Goal: Task Accomplishment & Management: Manage account settings

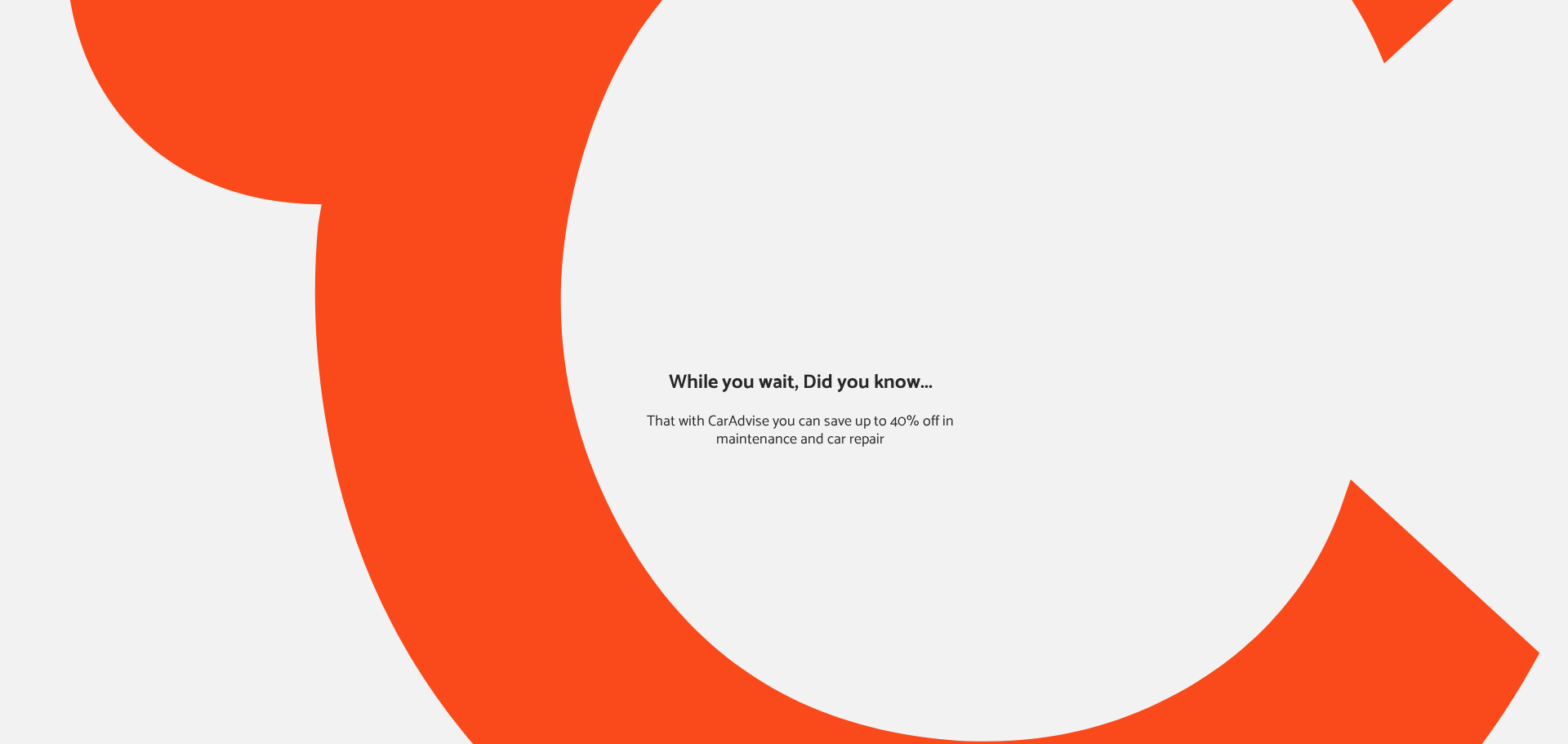
type input "*****"
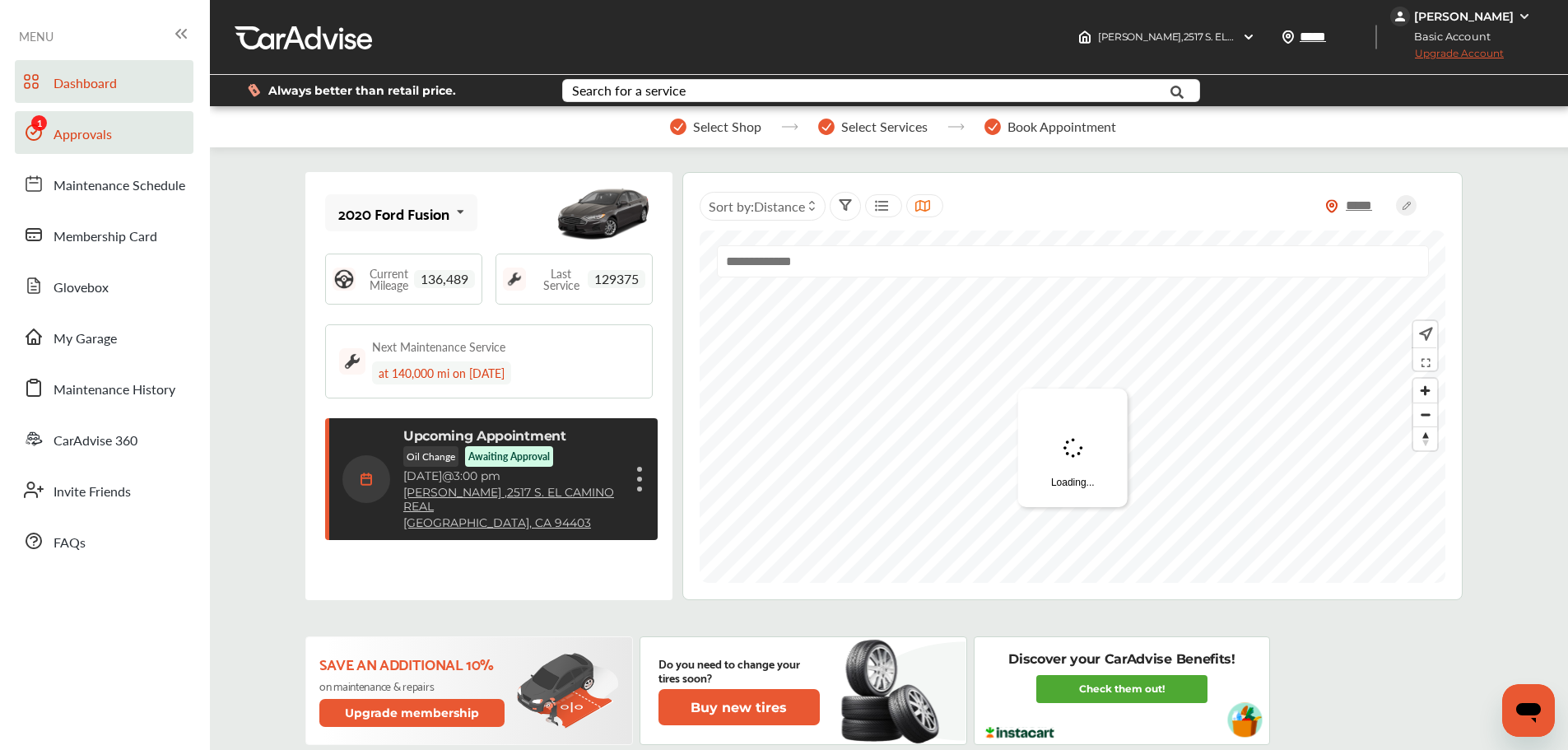
drag, startPoint x: 68, startPoint y: 117, endPoint x: 98, endPoint y: 124, distance: 30.8
click at [68, 117] on link "Approvals" at bounding box center [104, 133] width 179 height 43
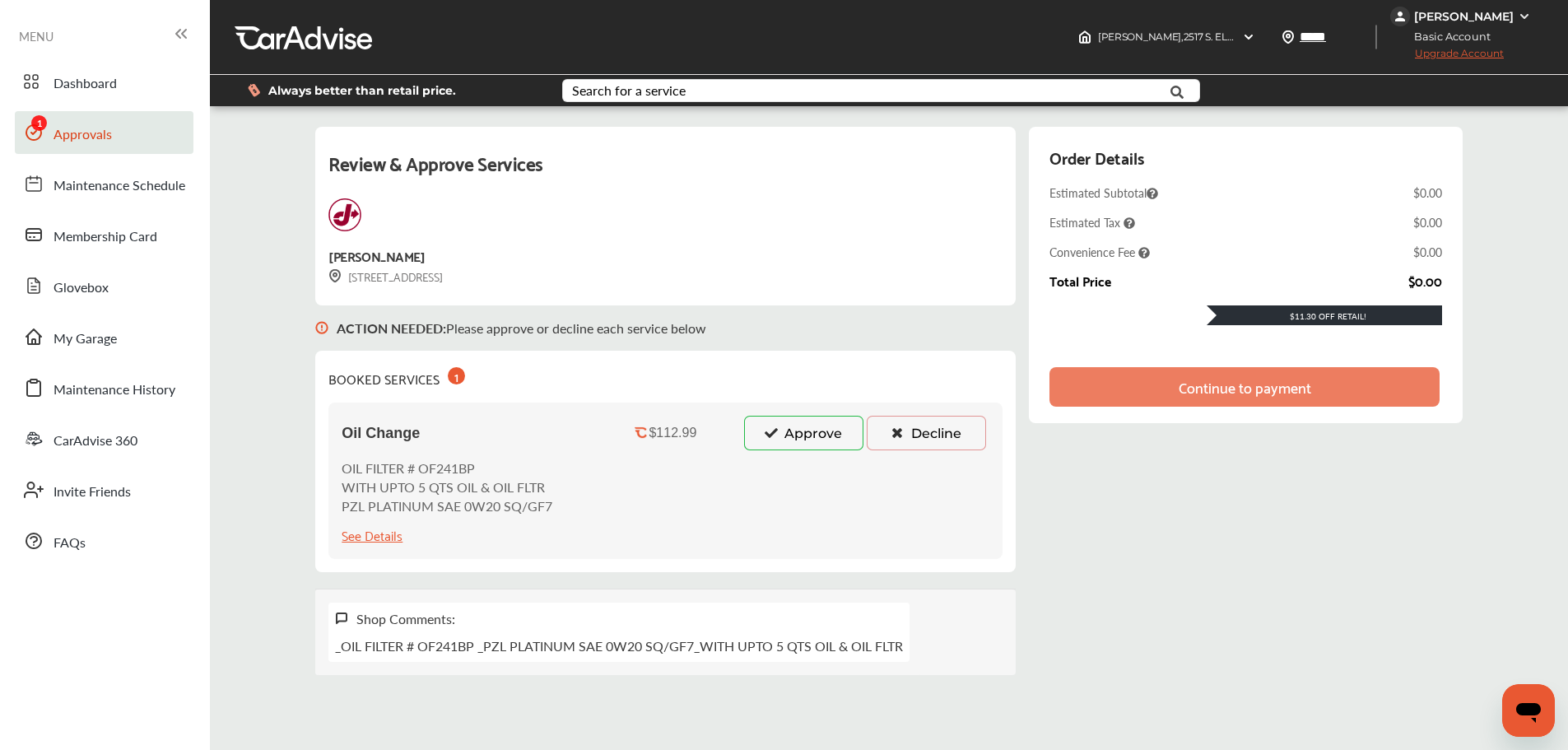
click at [822, 425] on button "Approve" at bounding box center [804, 433] width 119 height 35
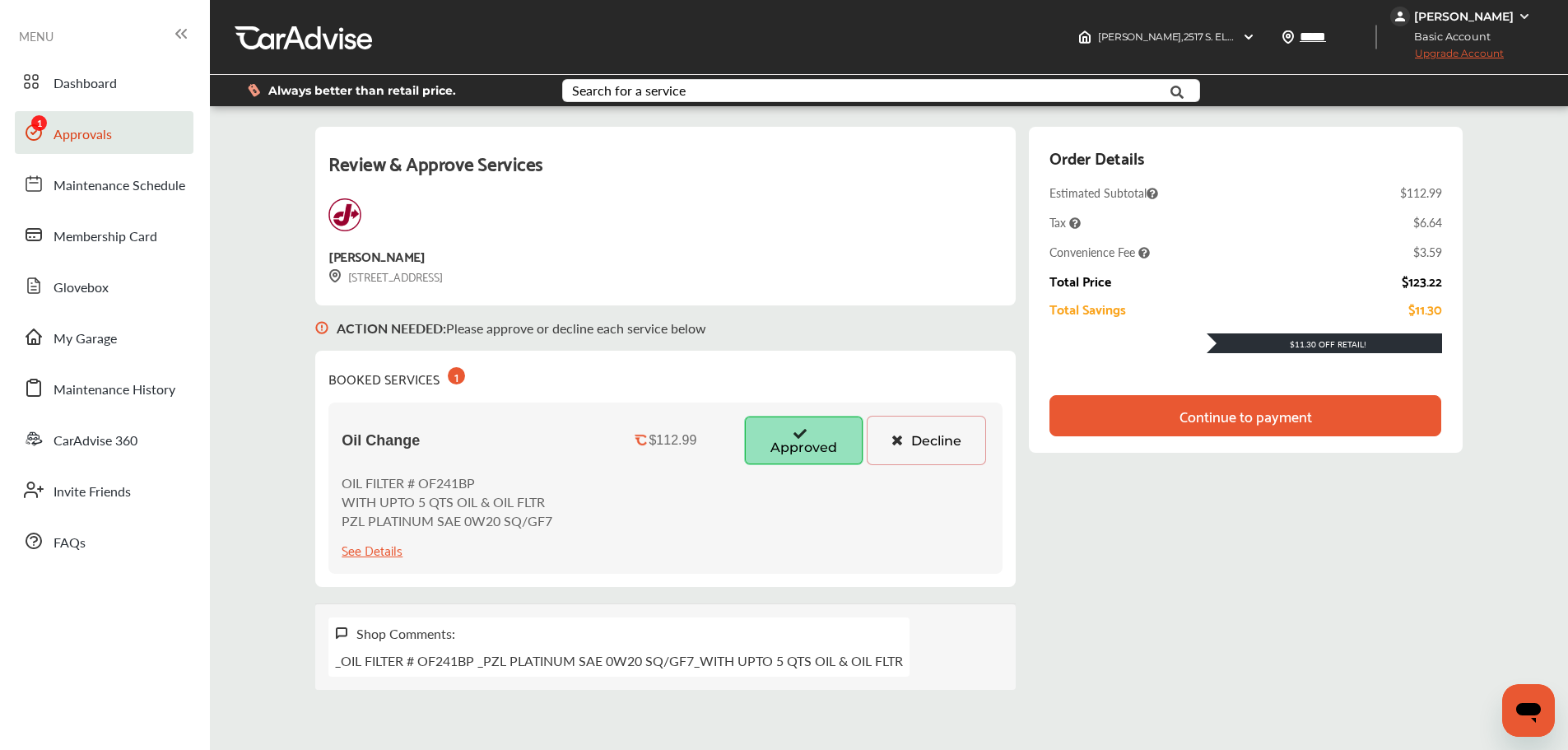
click at [1516, 271] on div "Review & Approve Services Jiffy Lube 2517 S. EL CAMINO REAL San Mateo, CA 94403…" at bounding box center [889, 407] width 1350 height 579
drag, startPoint x: 1346, startPoint y: 601, endPoint x: 709, endPoint y: 463, distance: 651.8
click at [1340, 600] on div "Review & Approve Services Jiffy Lube 2517 S. EL CAMINO REAL San Mateo, CA 94403…" at bounding box center [888, 408] width 1147 height 563
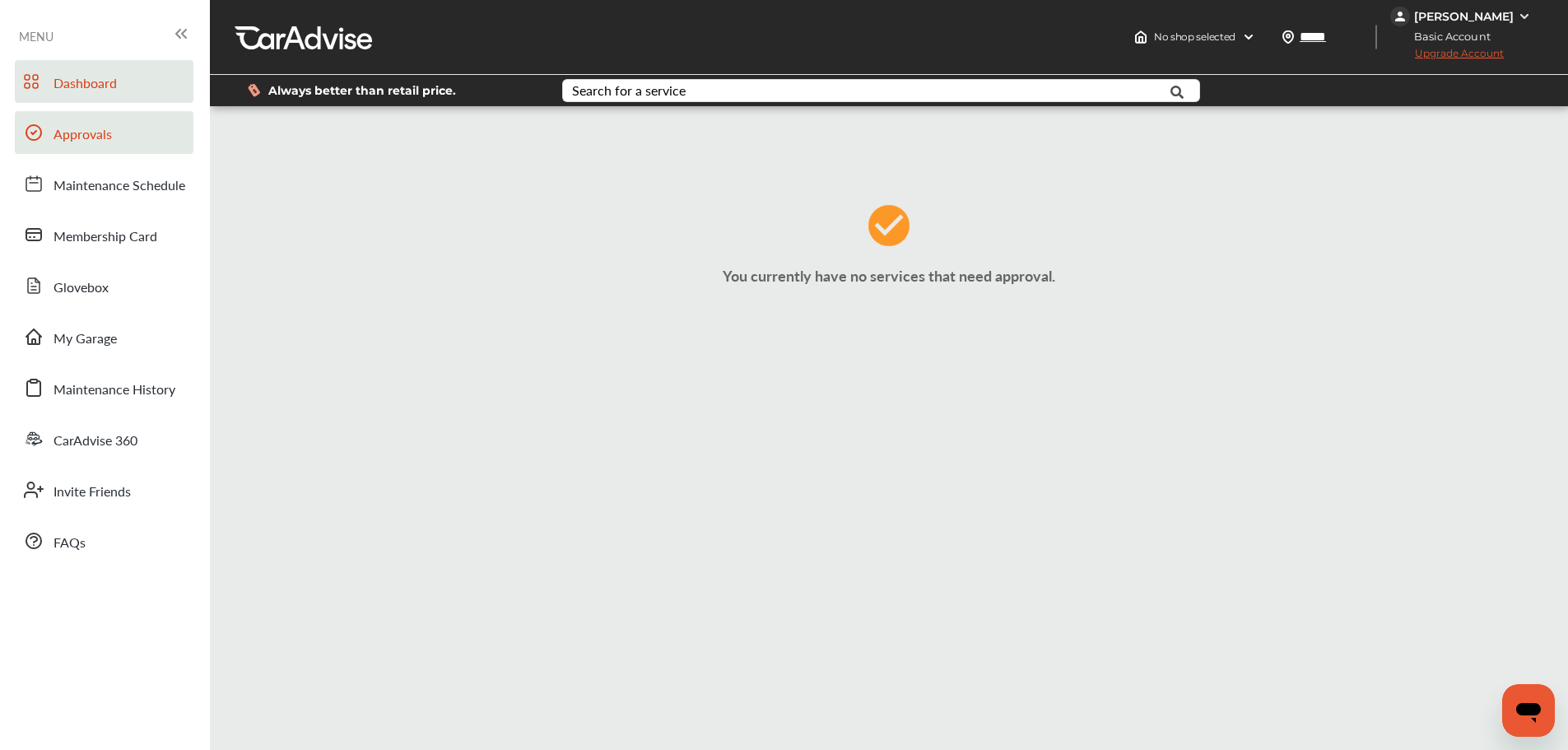
click at [76, 79] on span "Dashboard" at bounding box center [85, 84] width 63 height 22
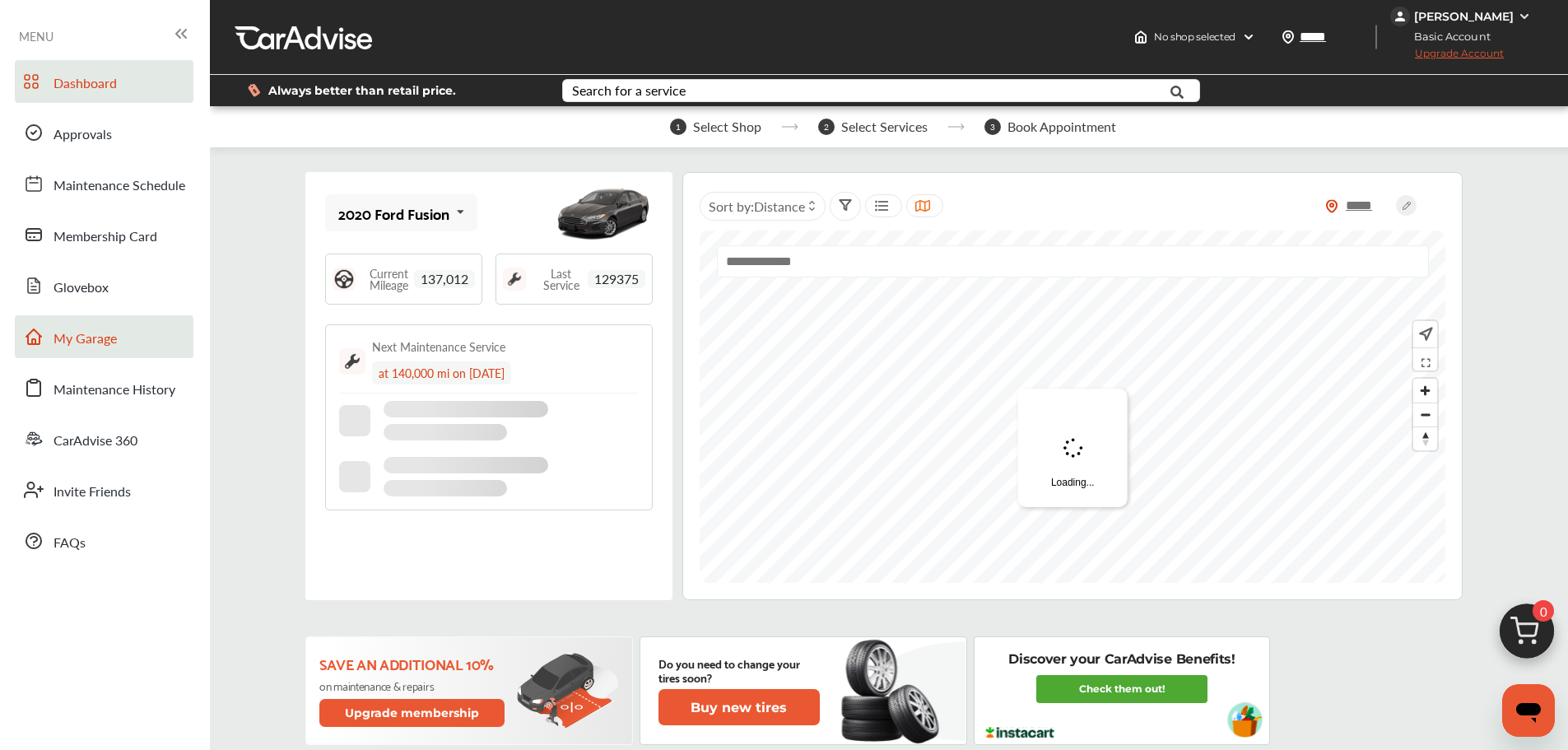
click at [105, 325] on link "My Garage" at bounding box center [104, 337] width 179 height 43
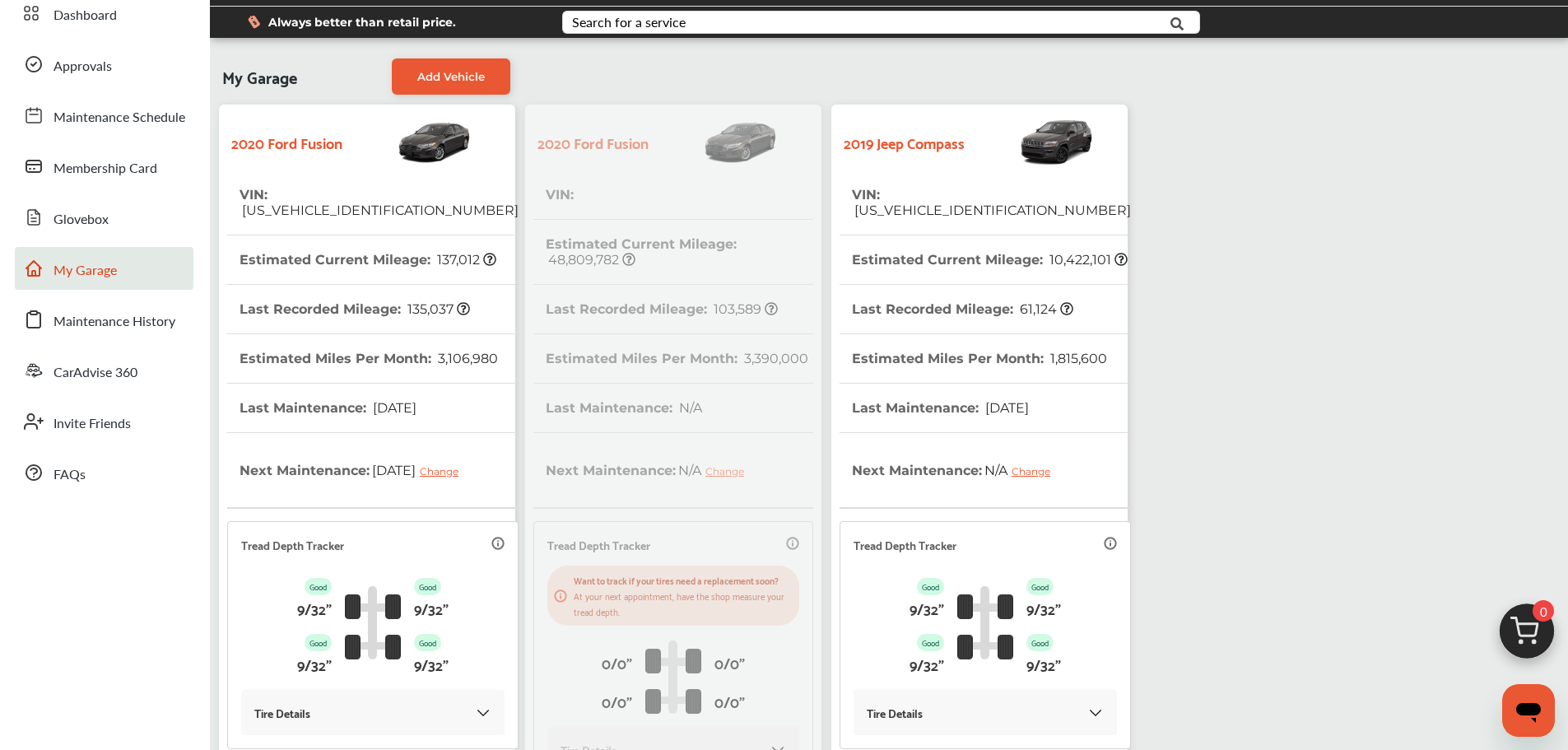
scroll to position [44, 0]
